Goal: Task Accomplishment & Management: Use online tool/utility

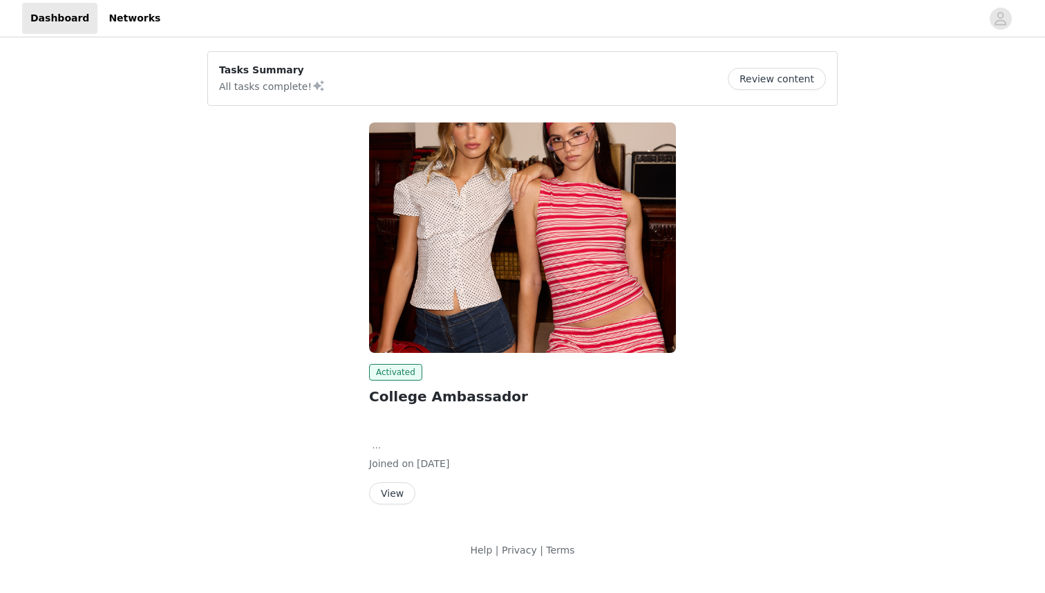
click at [396, 492] on button "View" at bounding box center [392, 493] width 46 height 22
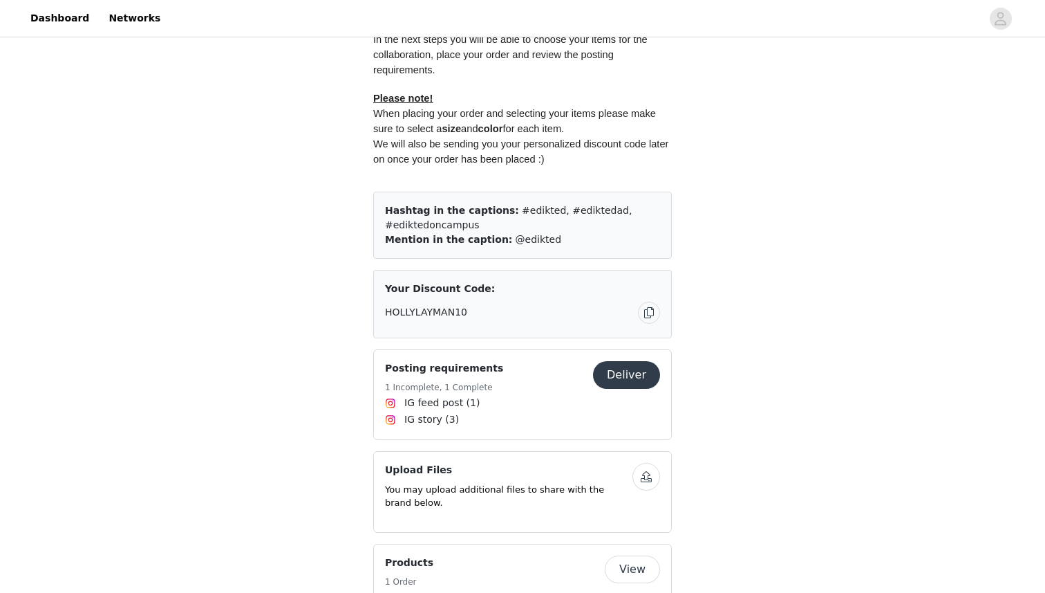
scroll to position [761, 0]
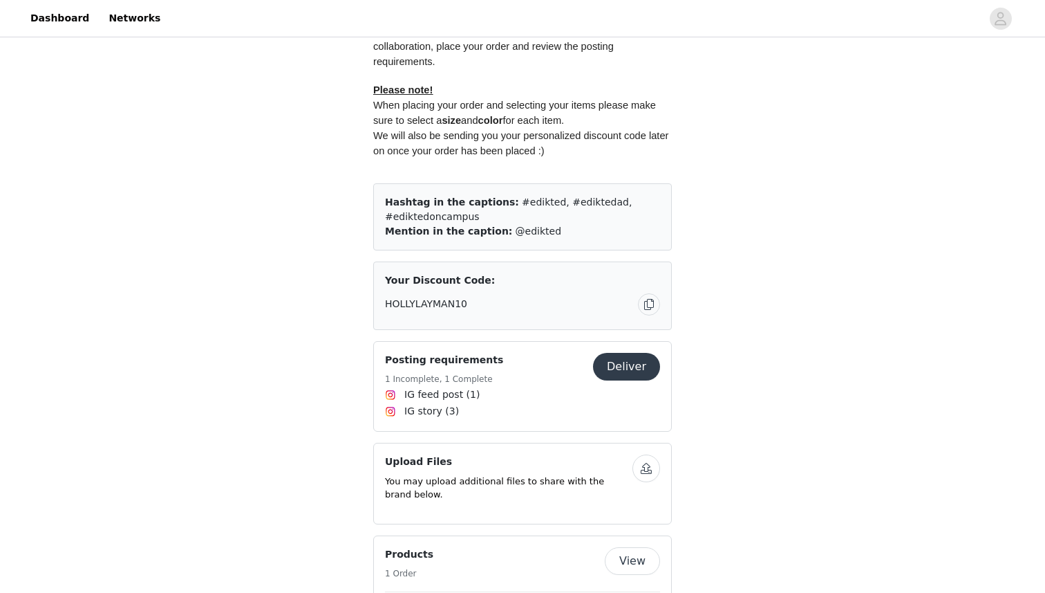
click at [645, 353] on button "Deliver" at bounding box center [626, 367] width 67 height 28
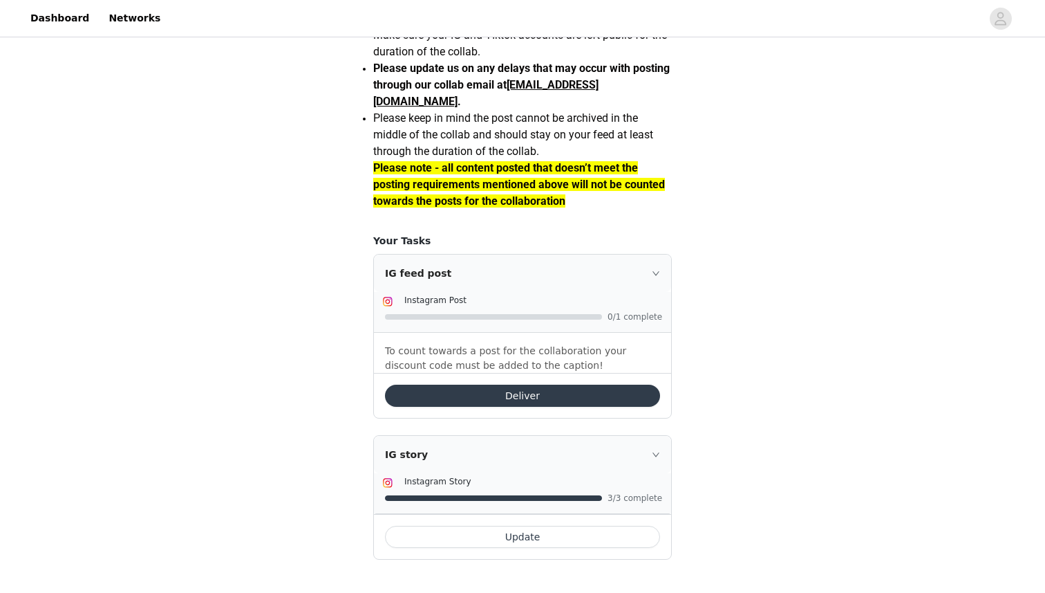
scroll to position [1176, 0]
click at [622, 388] on button "Deliver" at bounding box center [522, 395] width 275 height 22
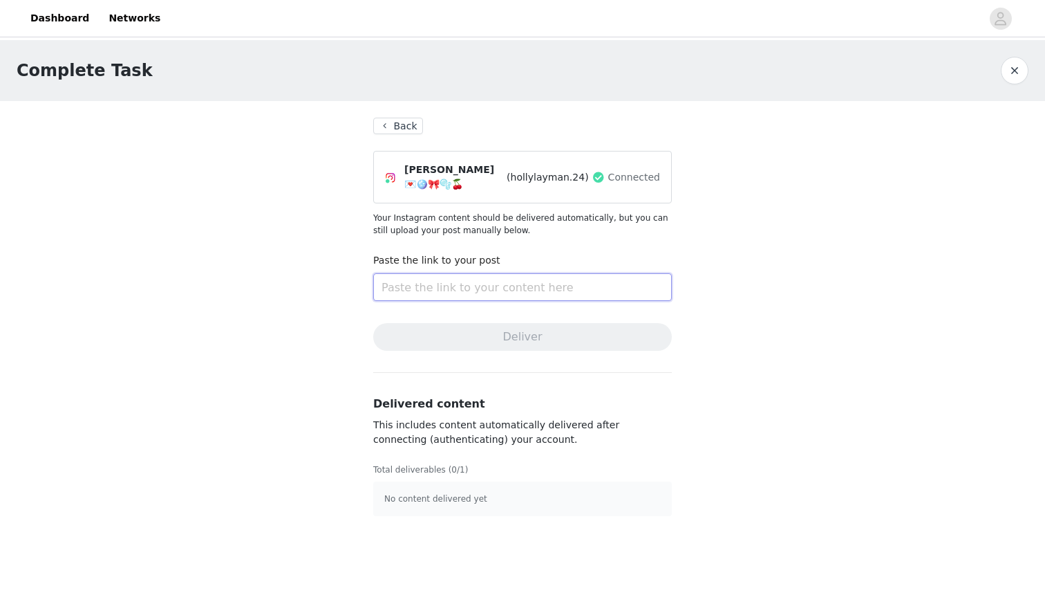
click at [539, 277] on input "text" at bounding box center [522, 287] width 299 height 28
click at [555, 284] on input "text" at bounding box center [522, 287] width 299 height 28
paste input "[URL][DOMAIN_NAME]"
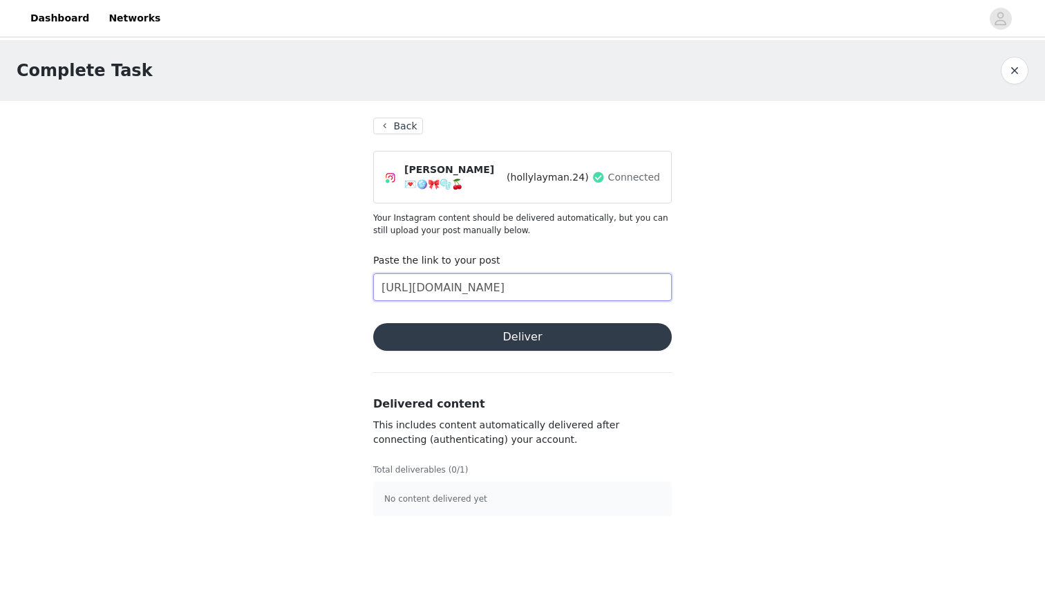
type input "[URL][DOMAIN_NAME]"
click at [558, 323] on button "Deliver" at bounding box center [522, 337] width 299 height 28
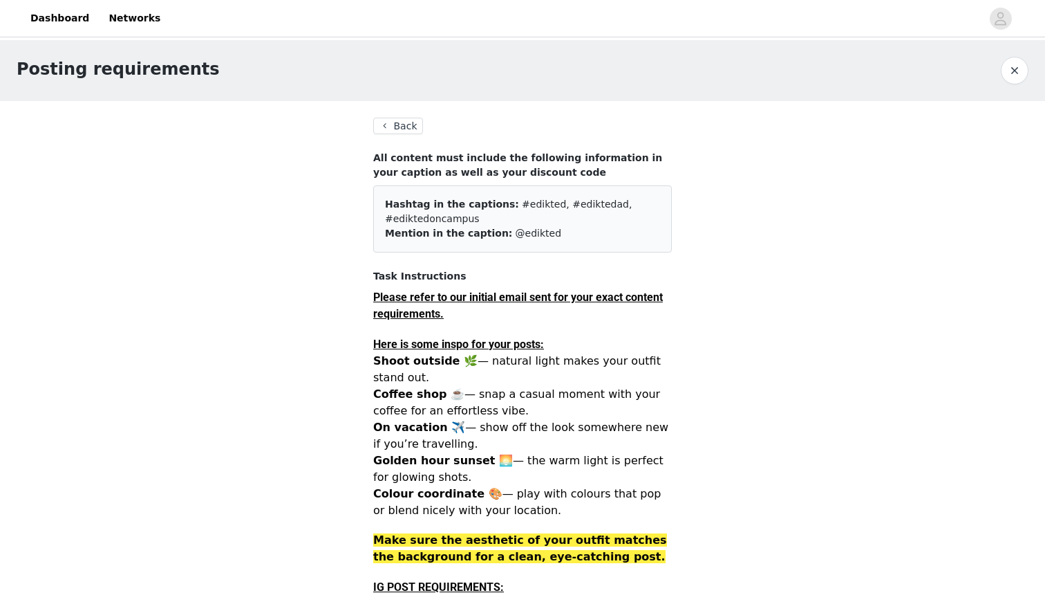
click at [405, 123] on button "Back" at bounding box center [398, 126] width 50 height 17
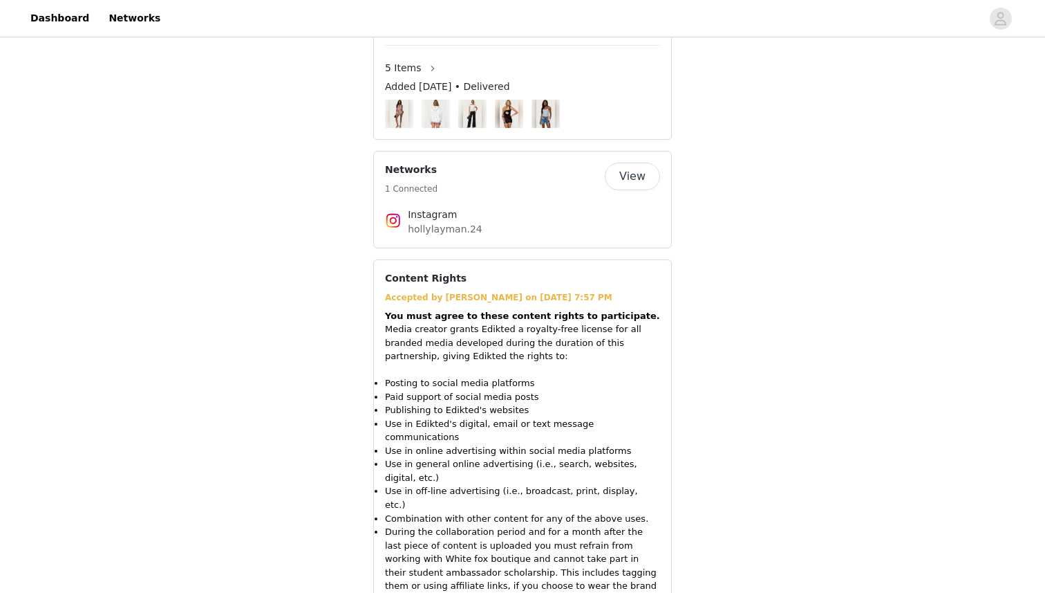
scroll to position [1321, 0]
